Goal: Answer question/provide support

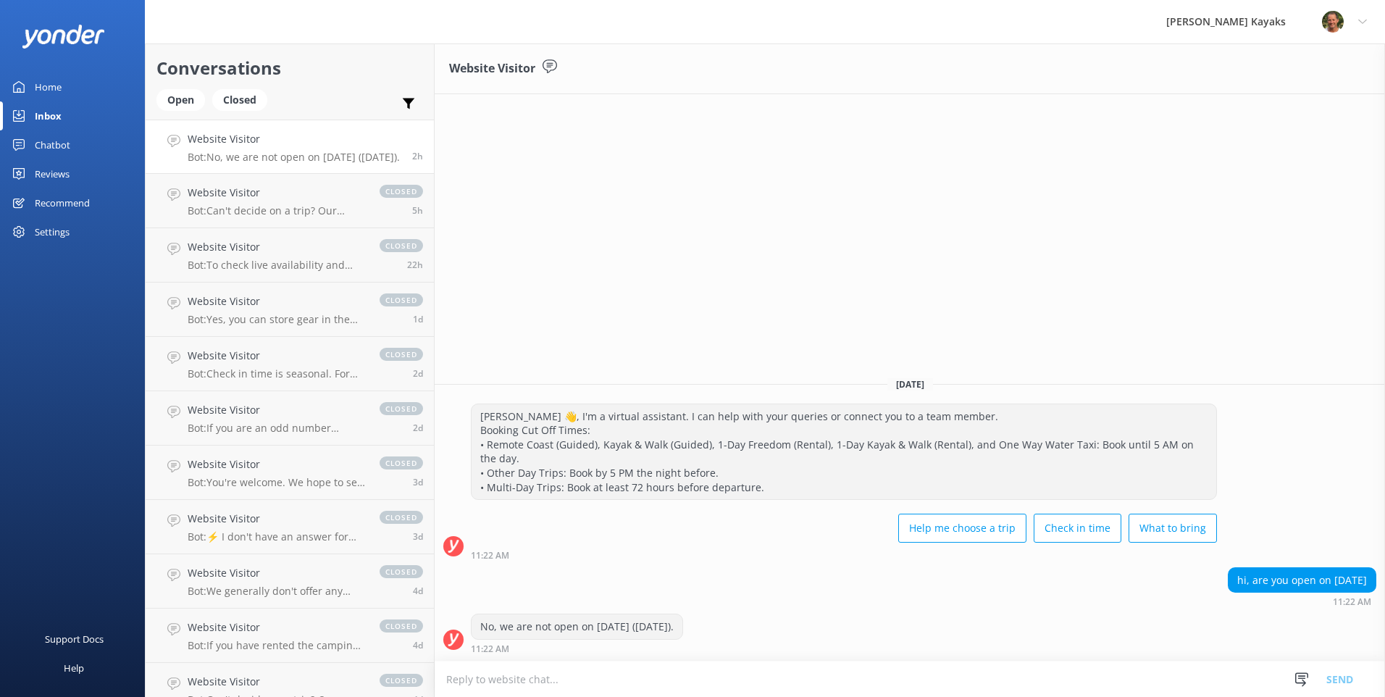
click at [83, 120] on link "Inbox" at bounding box center [72, 115] width 145 height 29
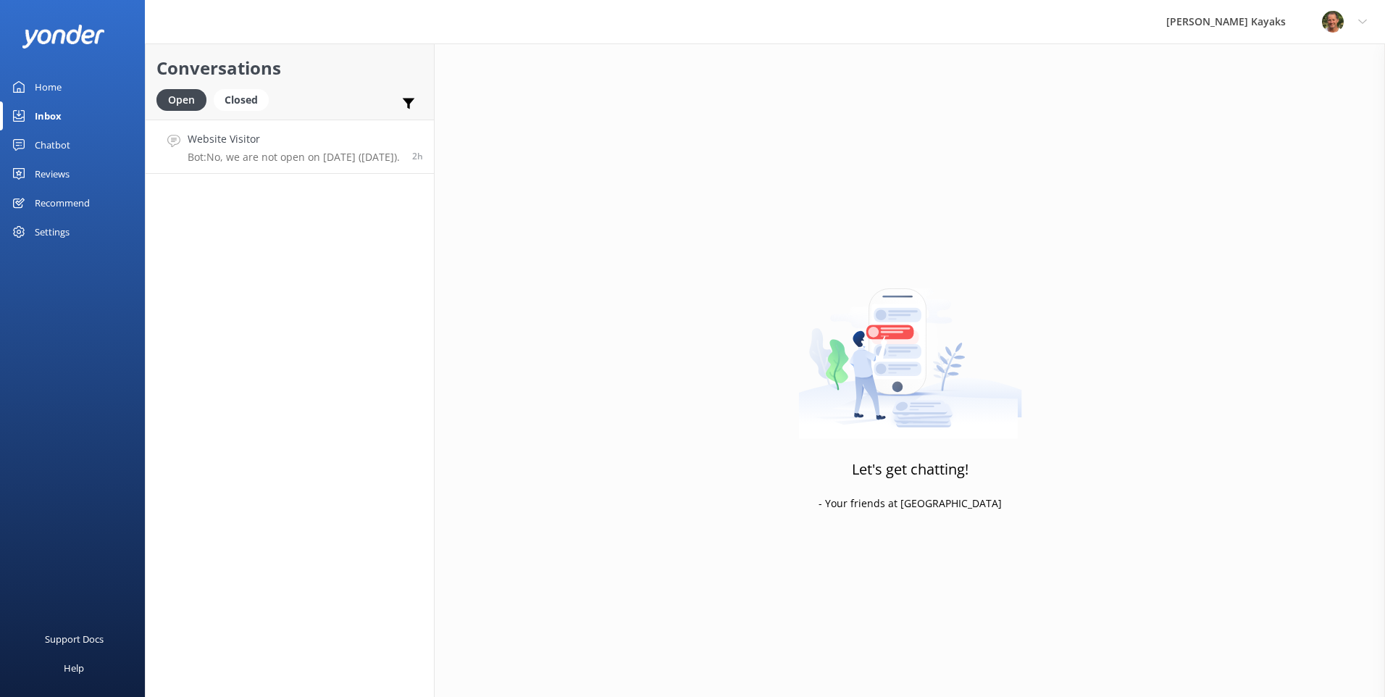
click at [347, 149] on div "Website Visitor Bot: No, we are not open on [DATE] ([DATE])." at bounding box center [294, 146] width 212 height 31
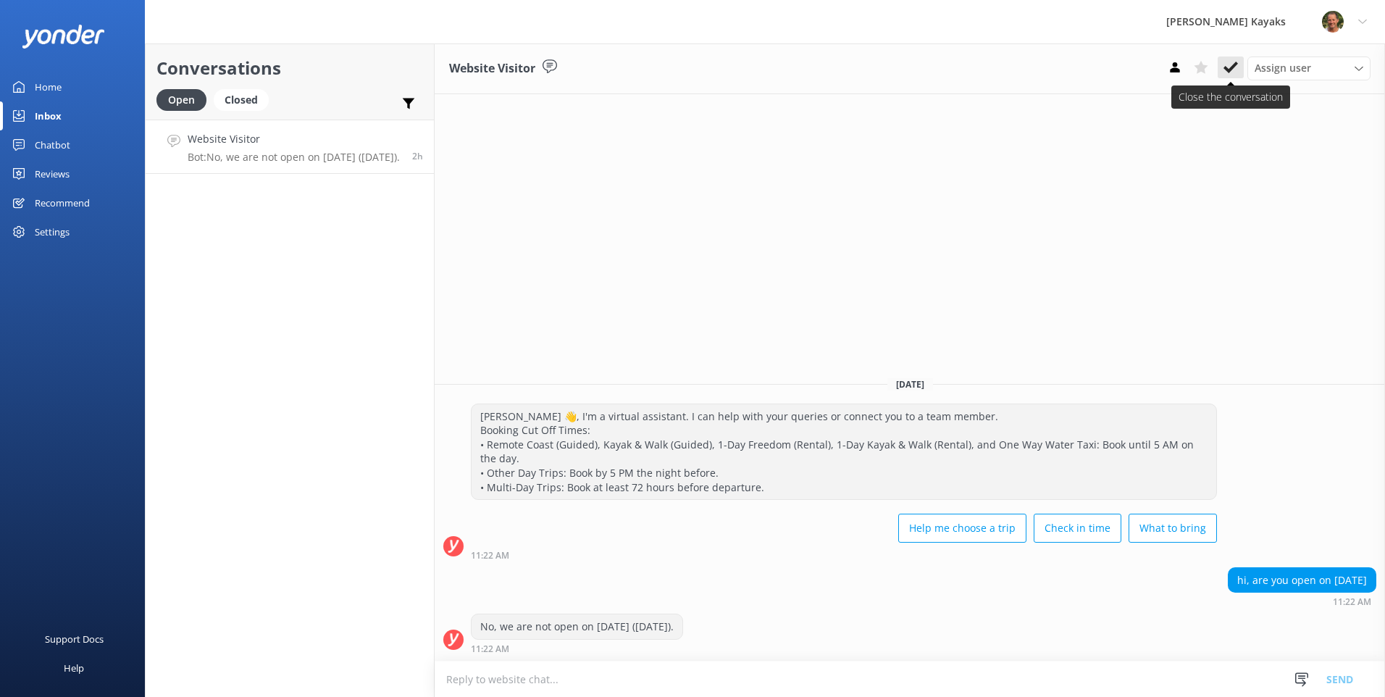
click at [1220, 64] on button at bounding box center [1231, 68] width 26 height 22
